Goal: Task Accomplishment & Management: Manage account settings

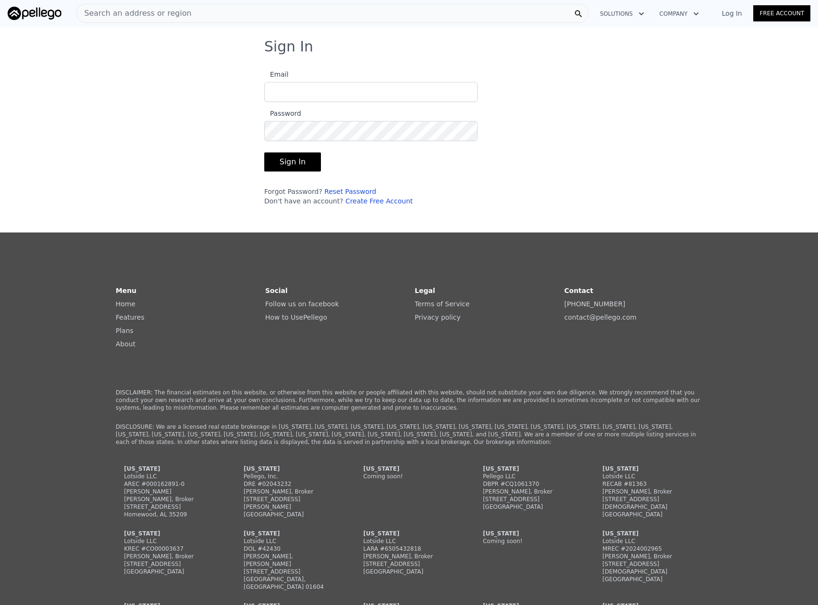
click at [332, 91] on input "Email" at bounding box center [370, 92] width 213 height 20
type input "[EMAIL_ADDRESS][DOMAIN_NAME]"
click at [264, 152] on button "Sign In" at bounding box center [292, 161] width 57 height 19
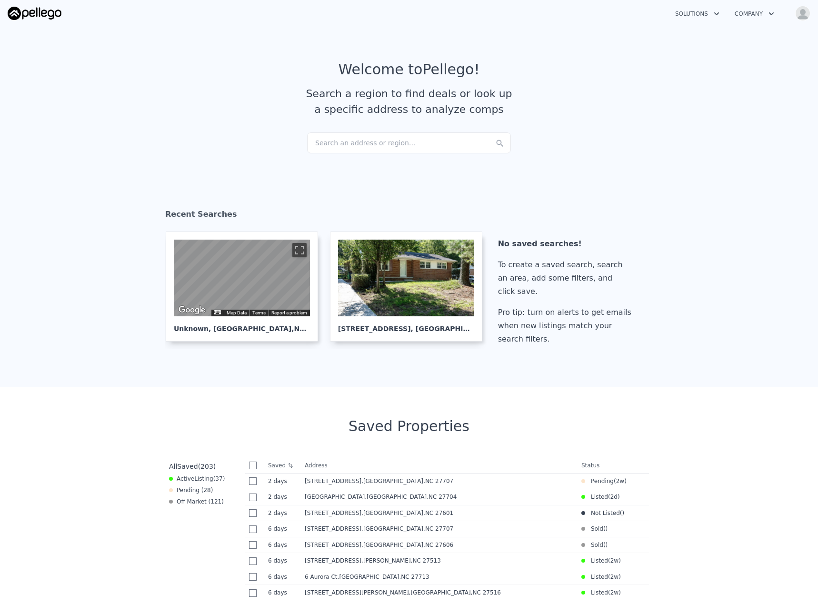
click at [394, 144] on div "Search an address or region..." at bounding box center [409, 142] width 204 height 21
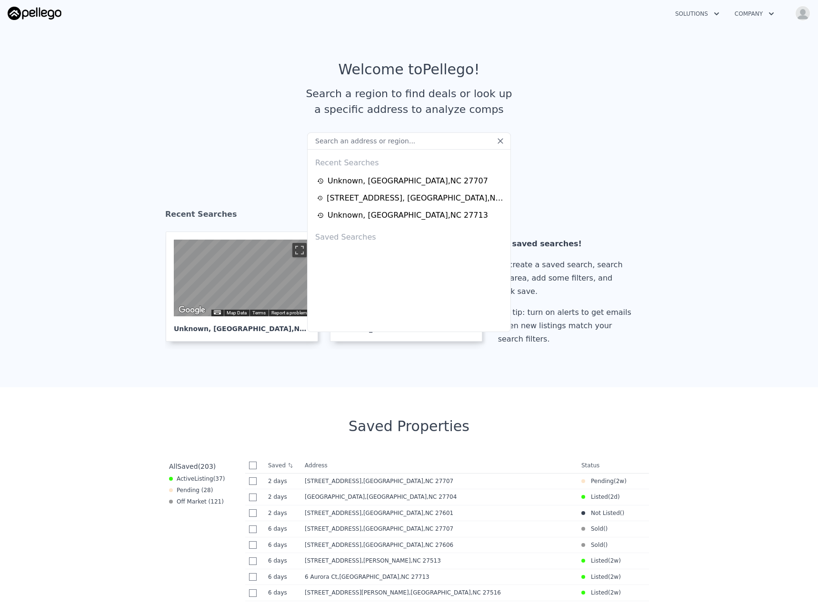
click at [347, 239] on div "Saved Searches" at bounding box center [408, 235] width 195 height 23
click at [347, 240] on div "Saved Searches" at bounding box center [408, 235] width 195 height 23
drag, startPoint x: 625, startPoint y: 185, endPoint x: 652, endPoint y: 167, distance: 32.8
click at [625, 185] on section "Recent Searches ← Move left → Move right ↑ Move up ↓ Move down + Zoom in - Zoom…" at bounding box center [409, 279] width 818 height 217
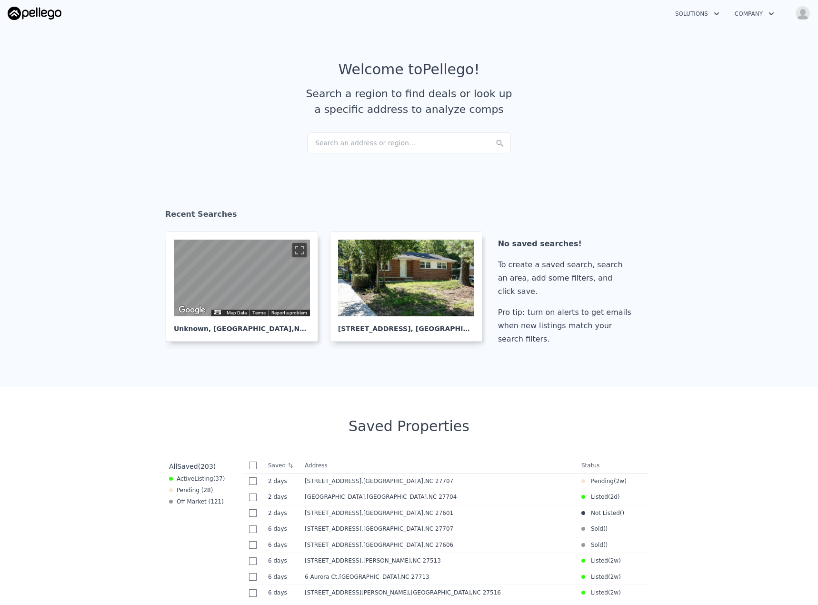
click at [808, 11] on img "button" at bounding box center [802, 13] width 15 height 15
click at [761, 52] on link "[PERSON_NAME]" at bounding box center [767, 56] width 80 height 10
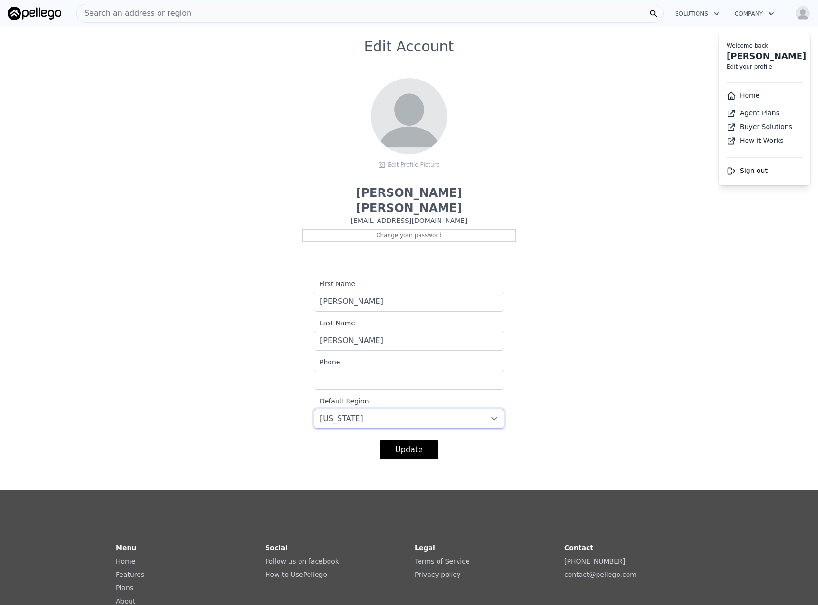
click at [410, 409] on select "-- select -- [US_STATE] [US_STATE] [US_STATE] [US_STATE] [US_STATE] [US_STATE]" at bounding box center [409, 419] width 191 height 20
click at [620, 363] on div "Edit Account Edit Profile Picture [PERSON_NAME] [EMAIL_ADDRESS][DOMAIN_NAME] Ch…" at bounding box center [409, 254] width 818 height 432
click at [372, 409] on select "-- select -- [US_STATE] [US_STATE] [US_STATE] [US_STATE] [US_STATE] [US_STATE]" at bounding box center [409, 419] width 191 height 20
select select "12"
click at [314, 409] on select "-- select -- [US_STATE] [US_STATE] [US_STATE] [US_STATE] [US_STATE] [US_STATE]" at bounding box center [409, 419] width 191 height 20
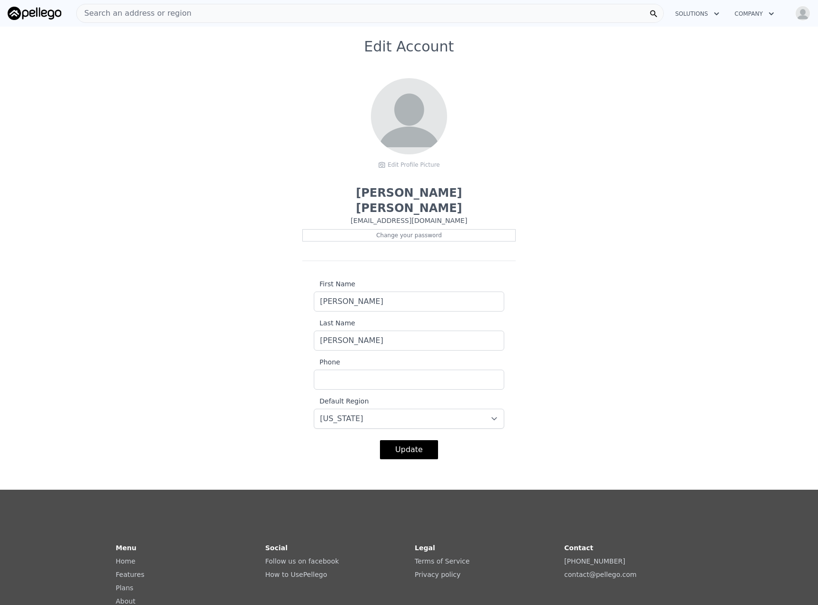
click at [401, 440] on button "Update" at bounding box center [409, 449] width 58 height 19
click at [801, 16] on img "button" at bounding box center [802, 13] width 15 height 15
click at [189, 11] on div "Search an address or region" at bounding box center [370, 13] width 588 height 19
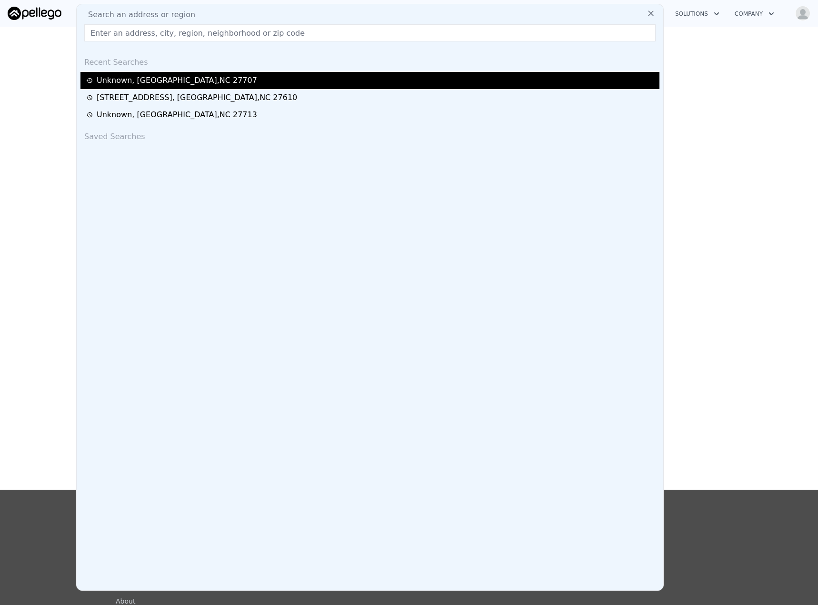
click at [141, 80] on div "Unknown , [GEOGRAPHIC_DATA]" at bounding box center [177, 80] width 161 height 11
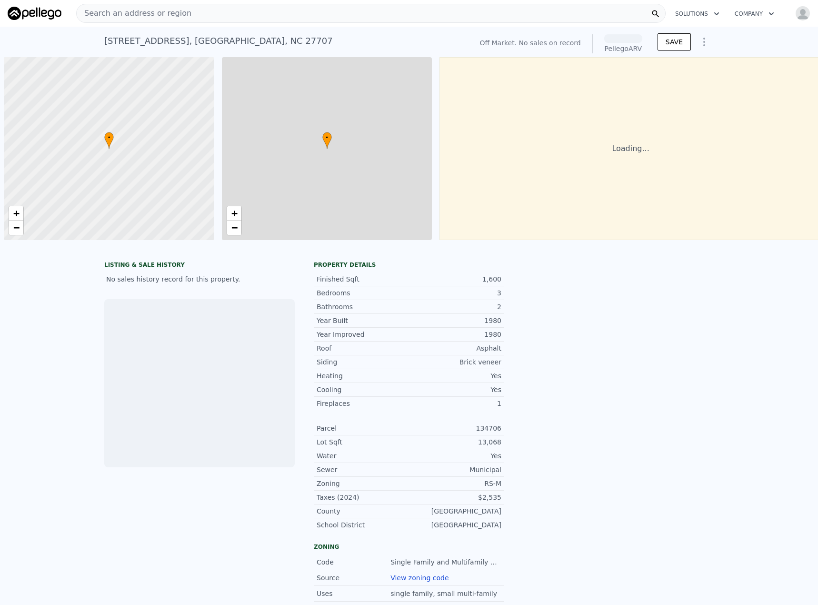
scroll to position [0, 4]
